Goal: Book appointment/travel/reservation

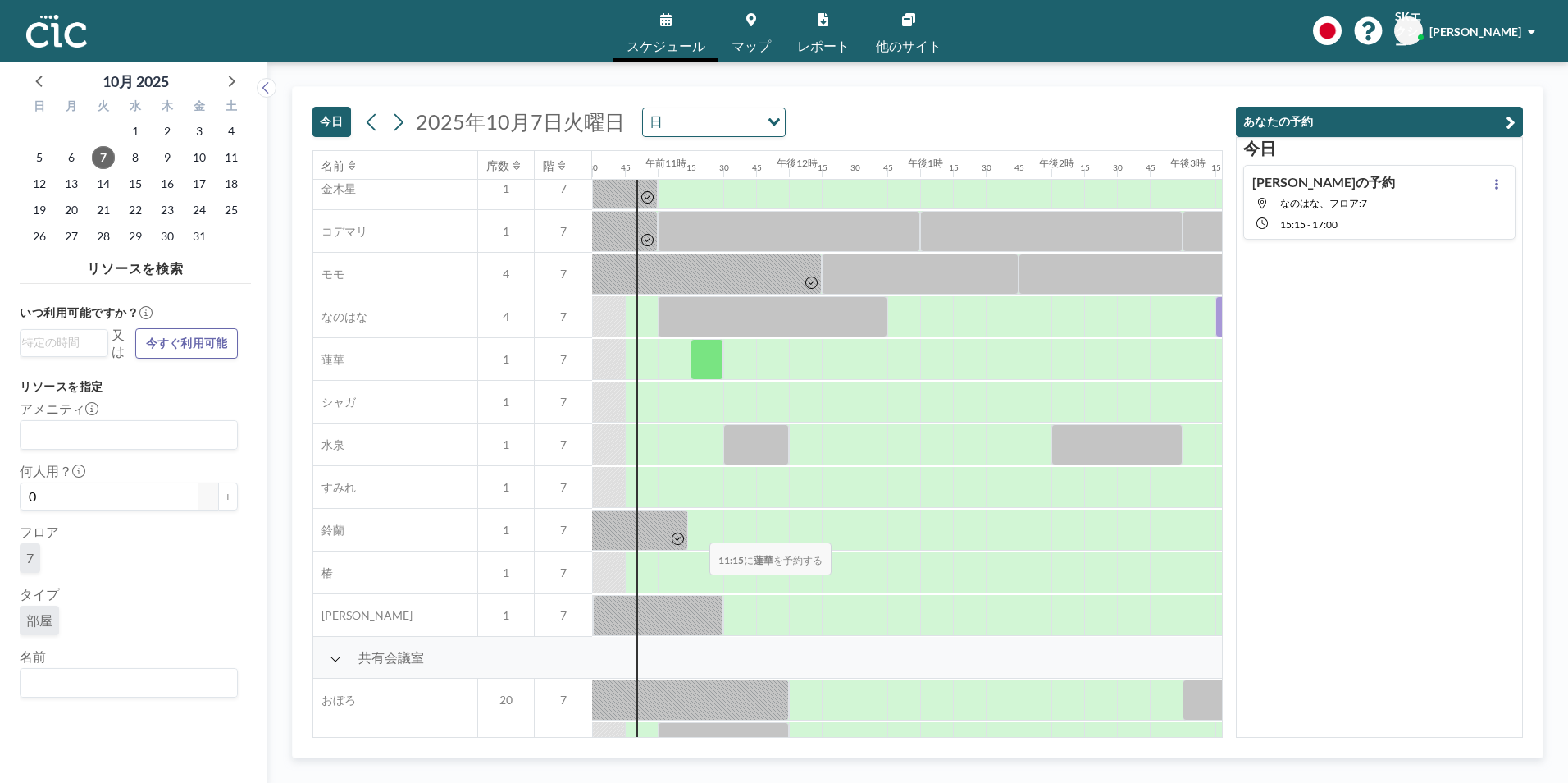
scroll to position [739, 1378]
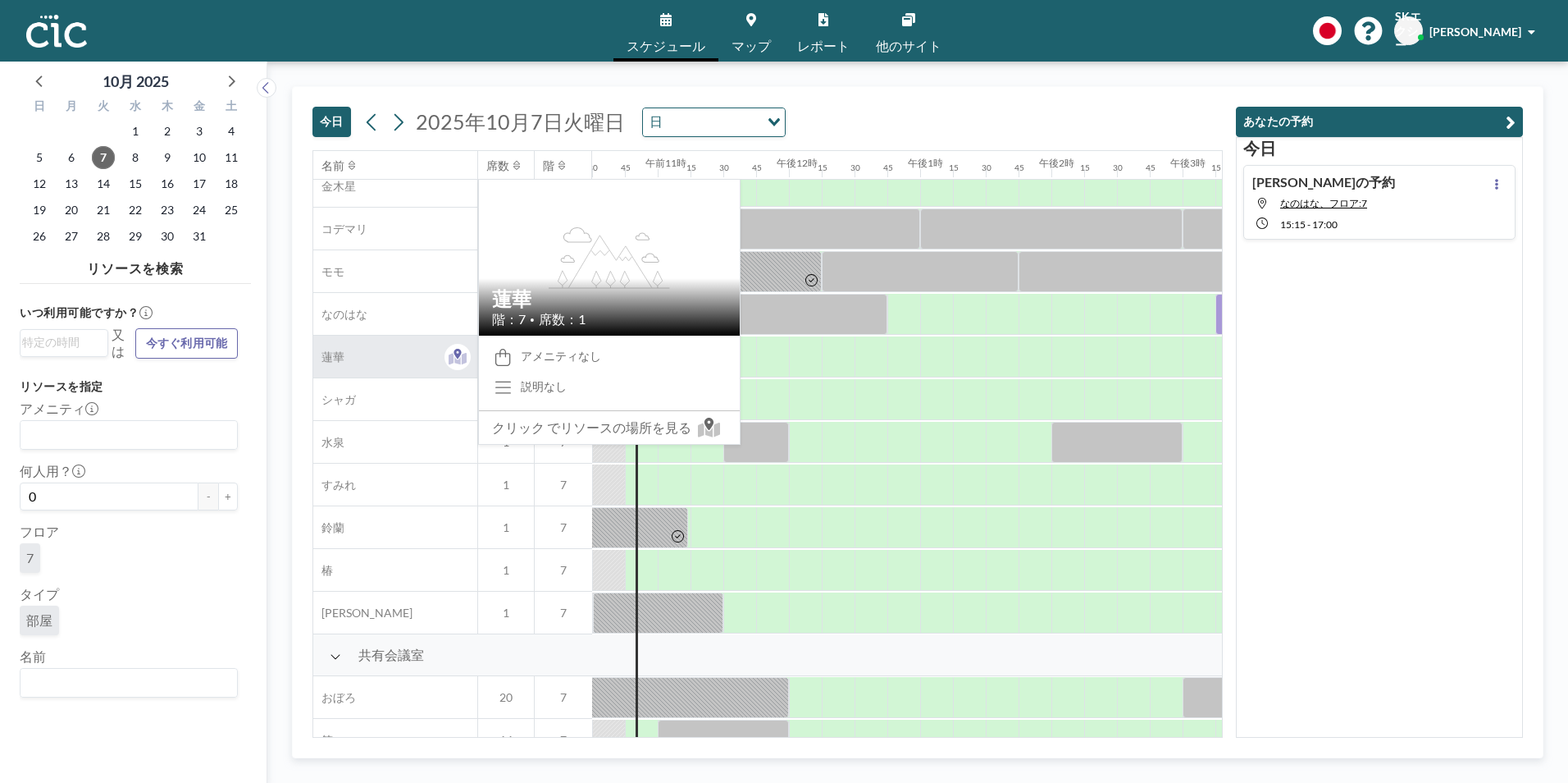
click at [326, 349] on span "蓮華" at bounding box center [328, 357] width 31 height 15
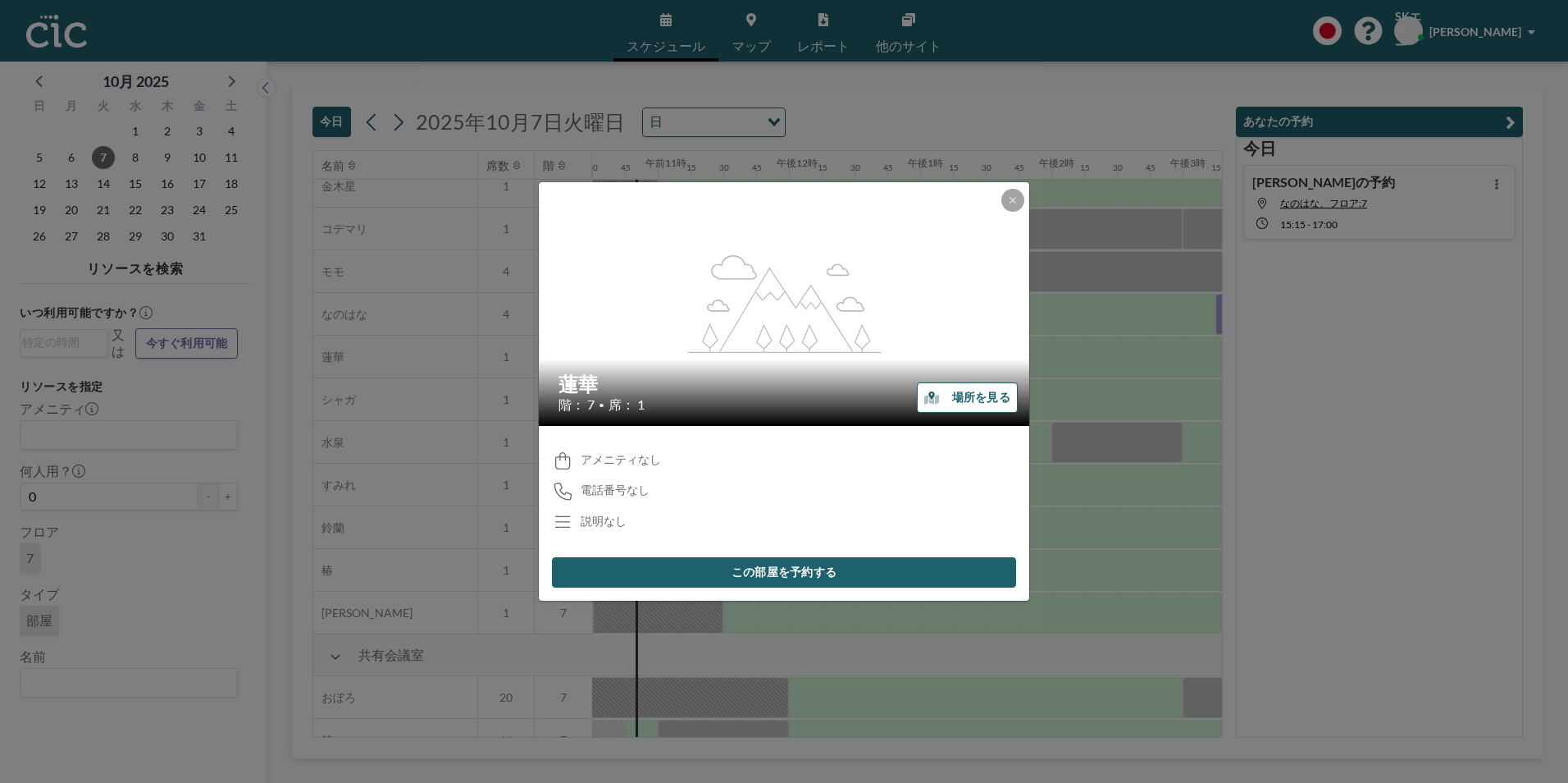
click at [952, 403] on font "場所を見る" at bounding box center [981, 398] width 59 height 15
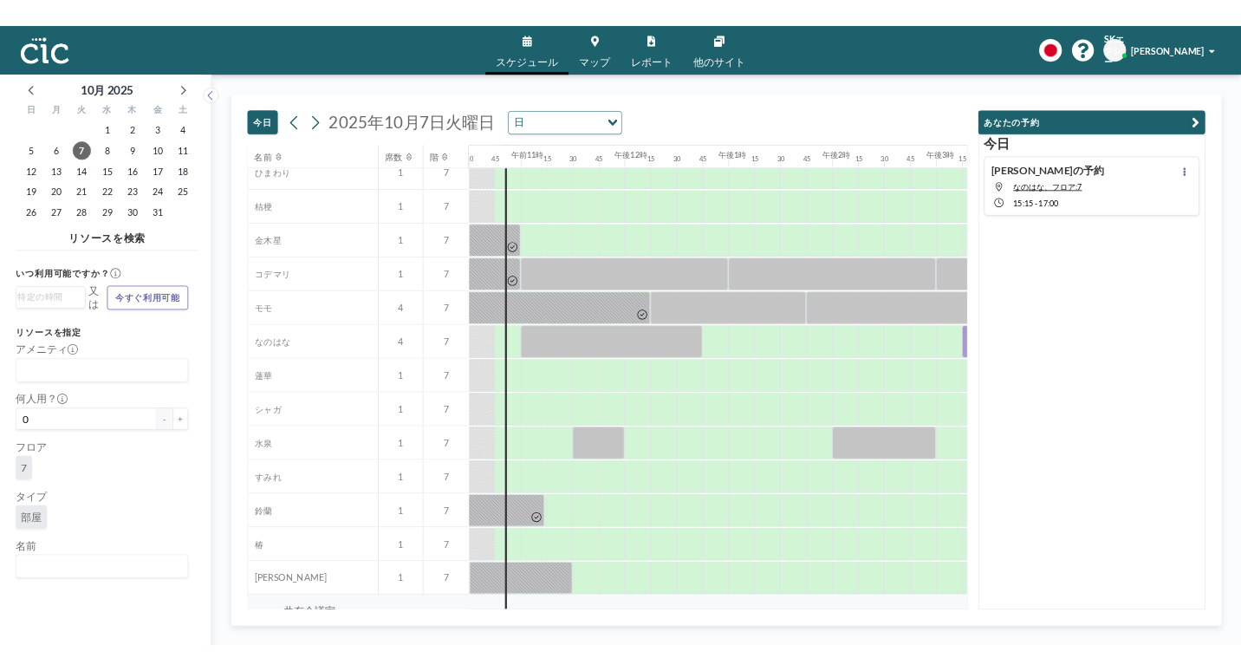
scroll to position [693, 1456]
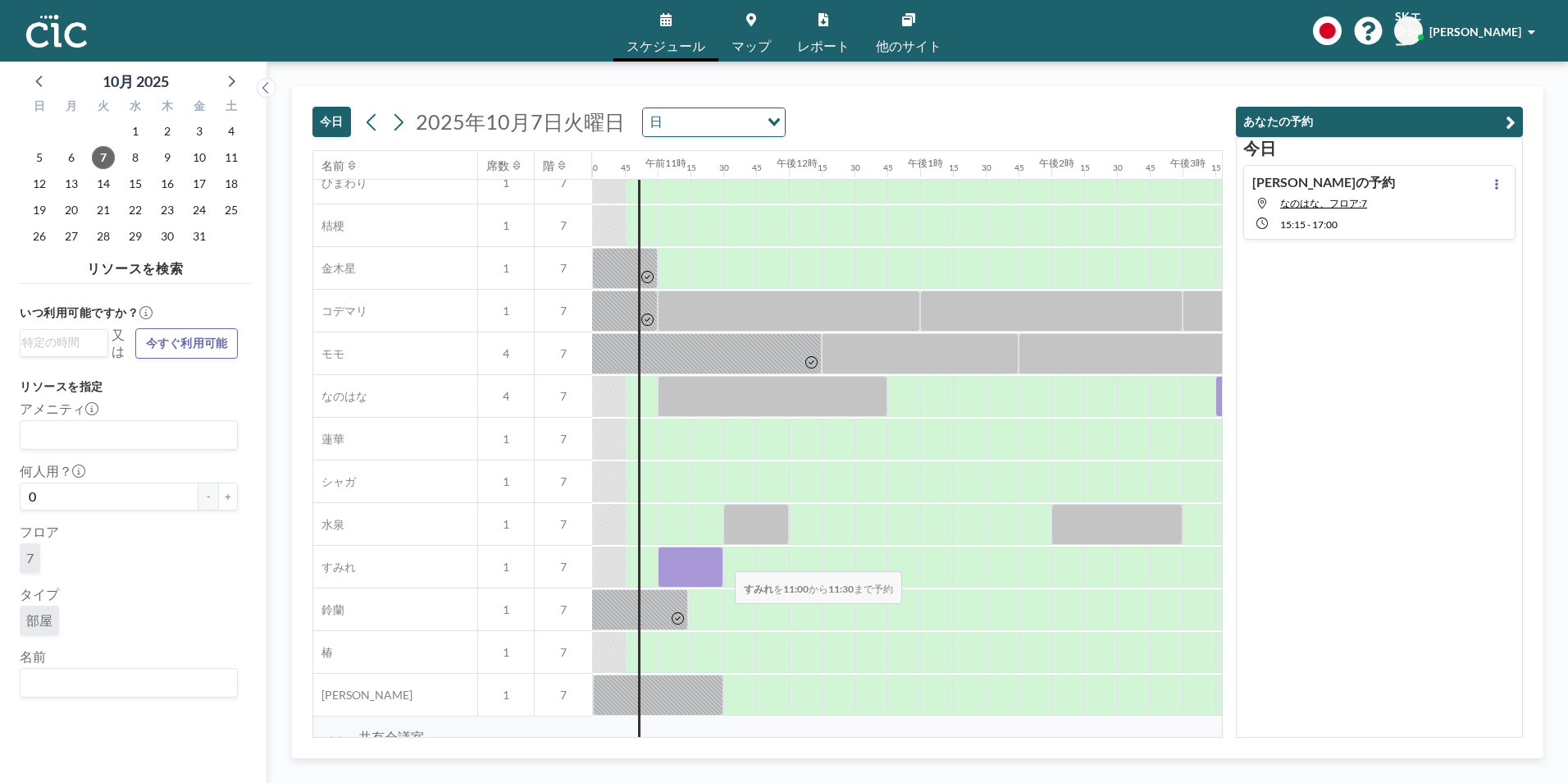
drag, startPoint x: 670, startPoint y: 559, endPoint x: 722, endPoint y: 560, distance: 52.0
click at [722, 560] on div at bounding box center [690, 566] width 65 height 41
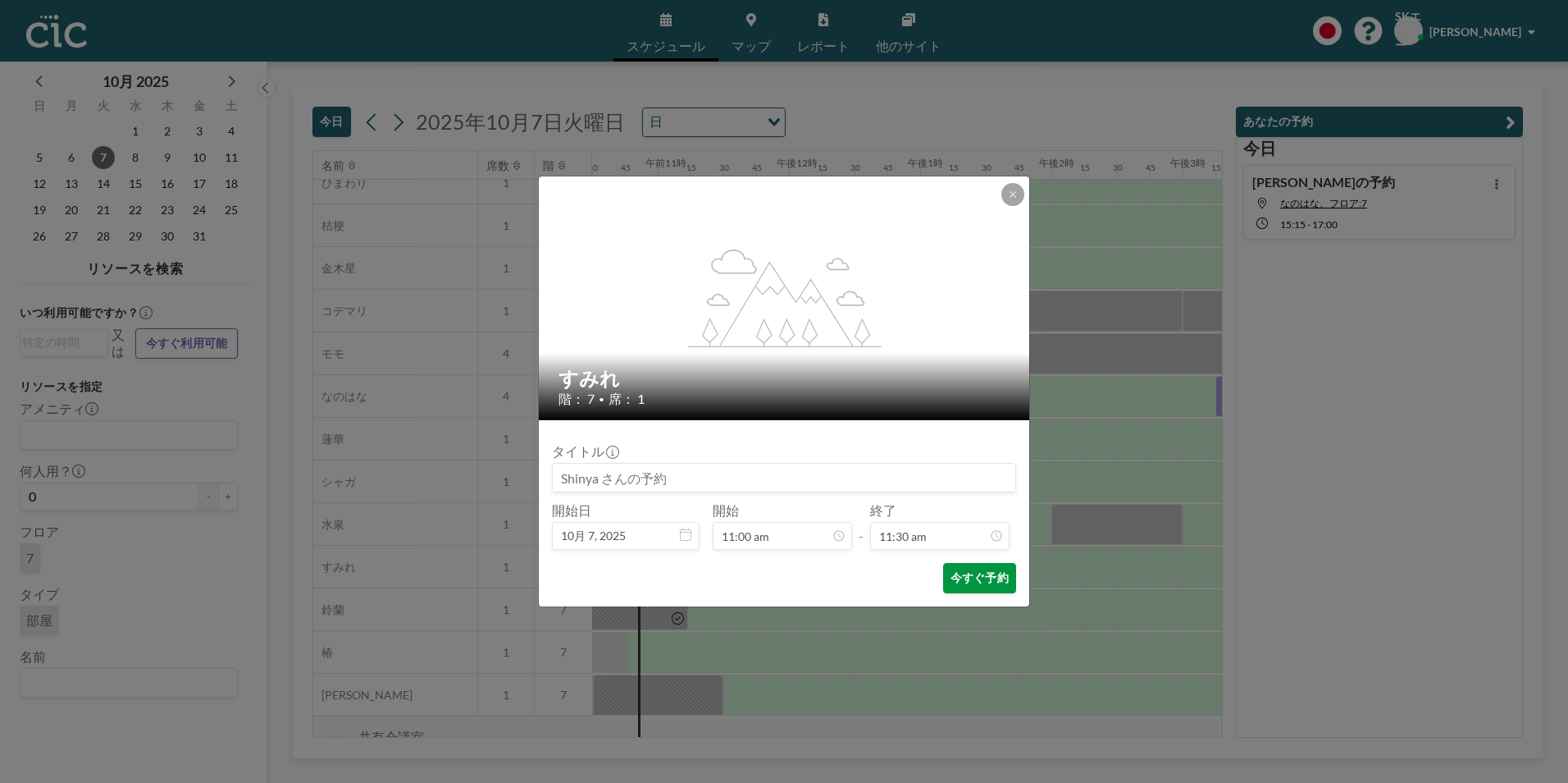
click at [965, 574] on font "今すぐ予約" at bounding box center [980, 578] width 59 height 15
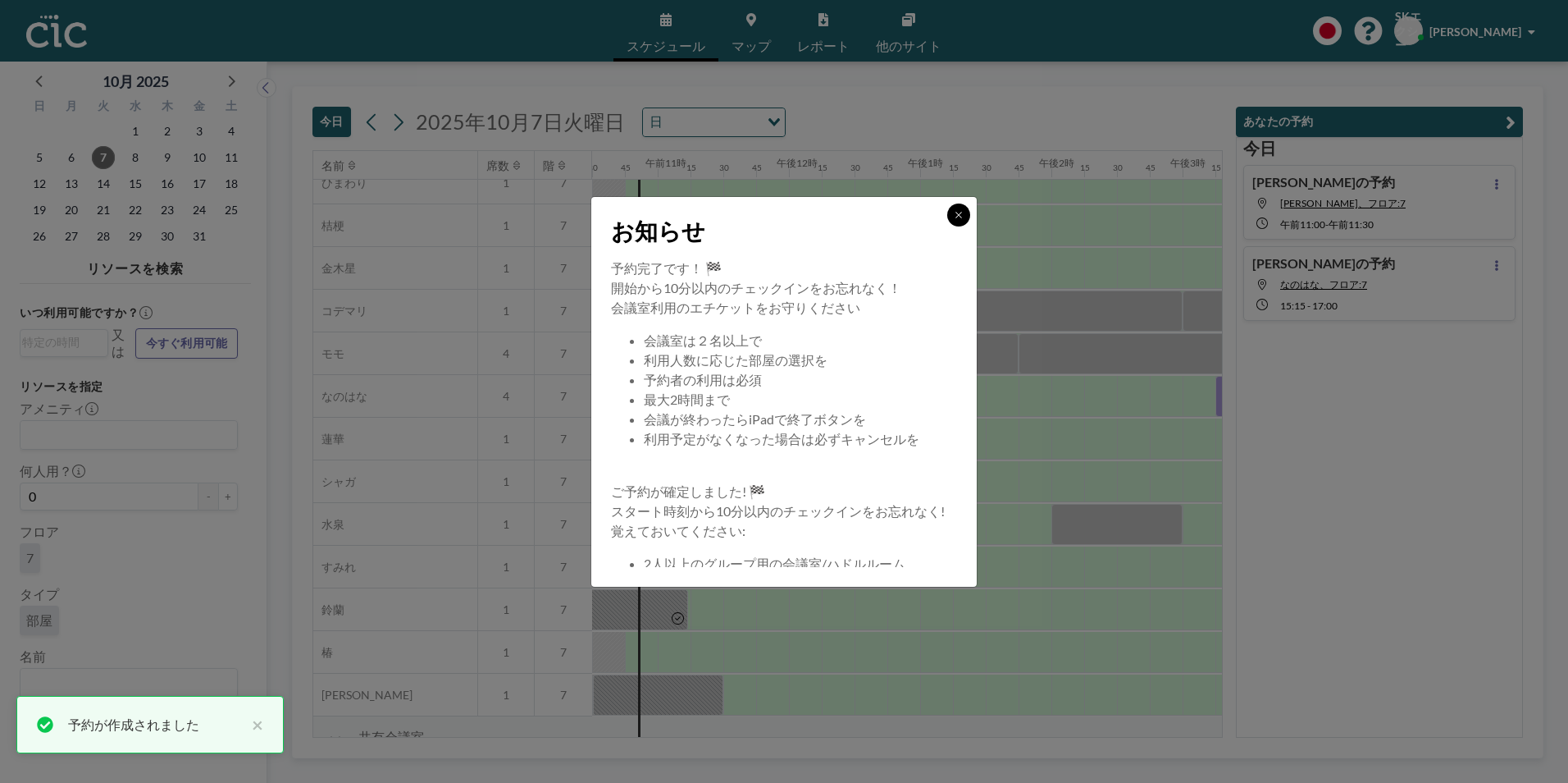
click at [957, 213] on icon at bounding box center [959, 215] width 6 height 6
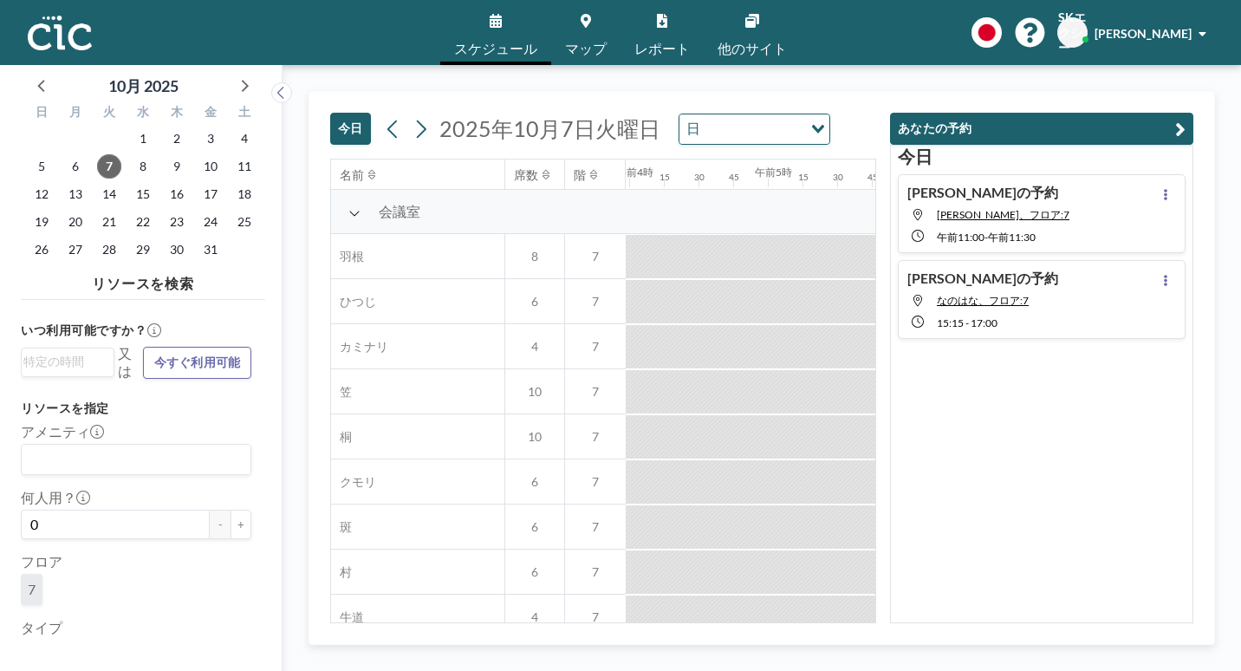
scroll to position [0, 728]
